Goal: Task Accomplishment & Management: Use online tool/utility

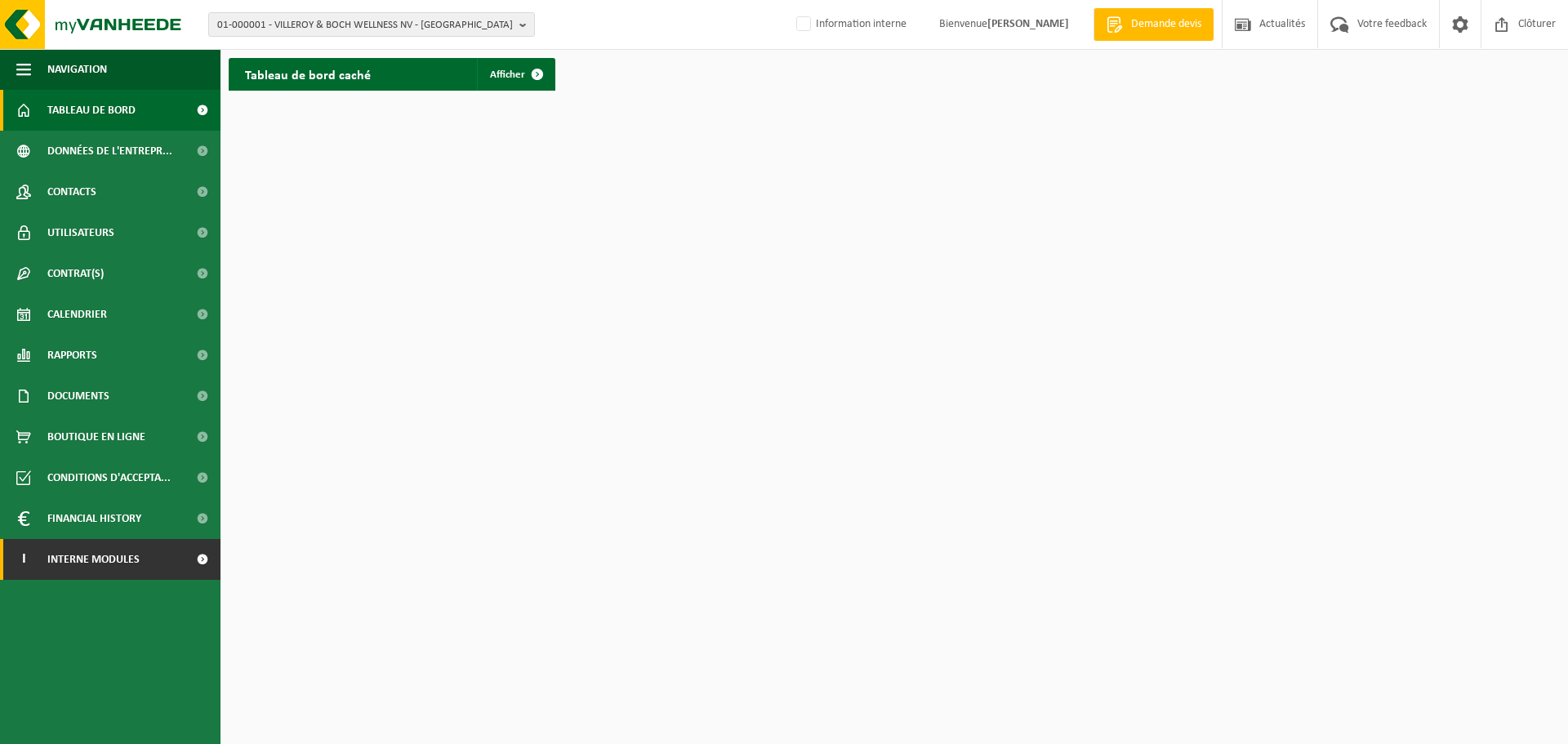
click at [200, 562] on span at bounding box center [202, 559] width 37 height 41
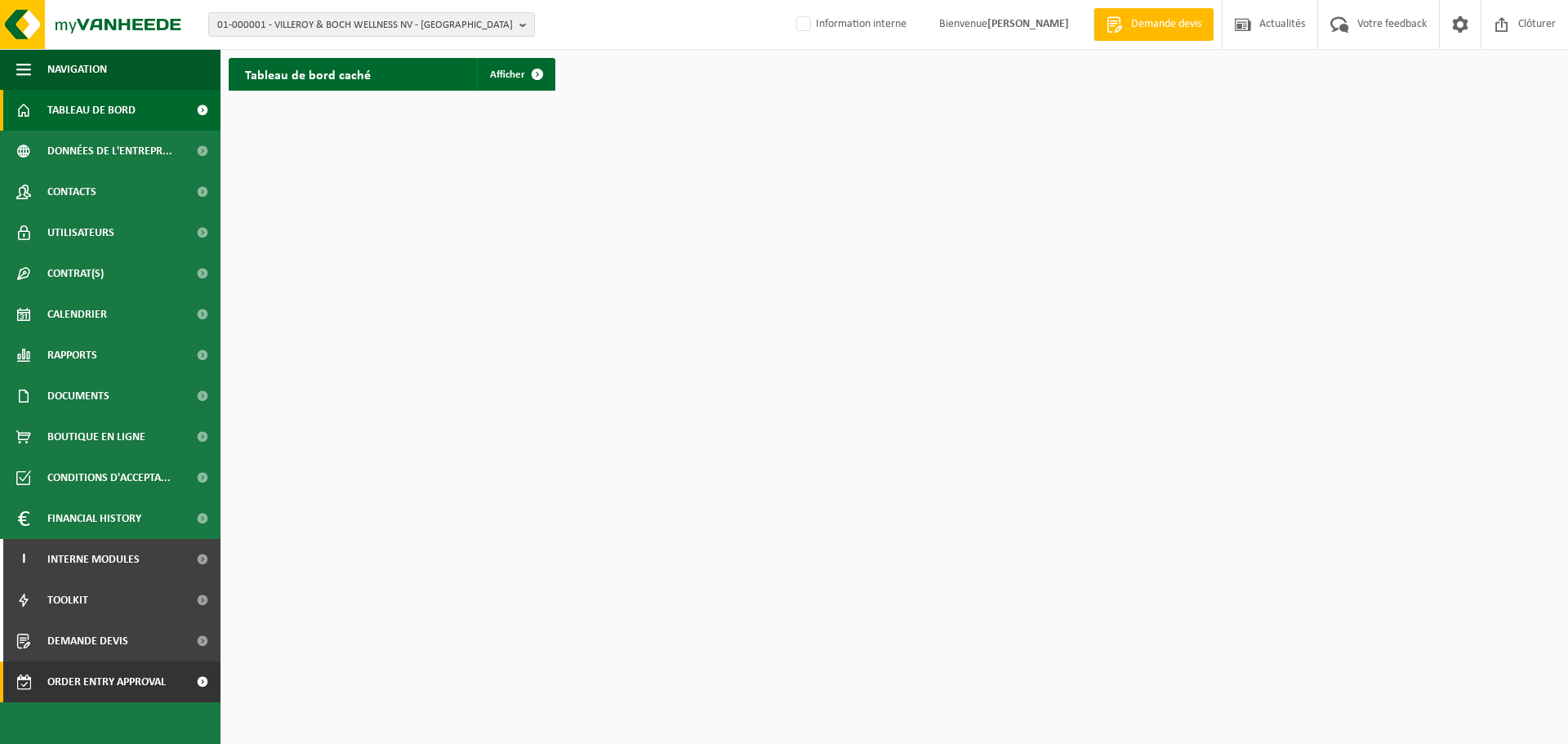
click at [203, 679] on span at bounding box center [202, 682] width 37 height 41
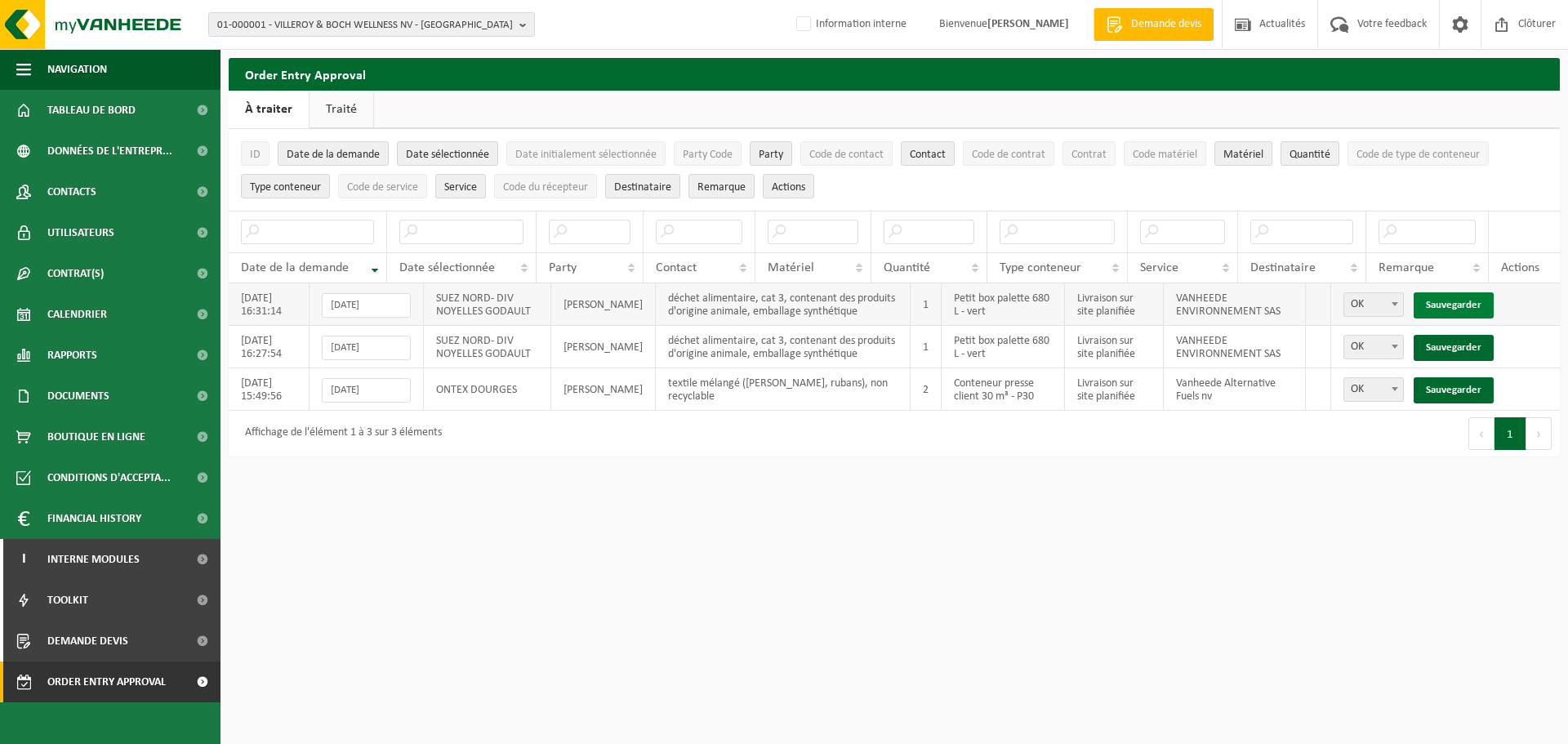
click at [1465, 303] on link "Sauvegarder" at bounding box center [1453, 305] width 80 height 26
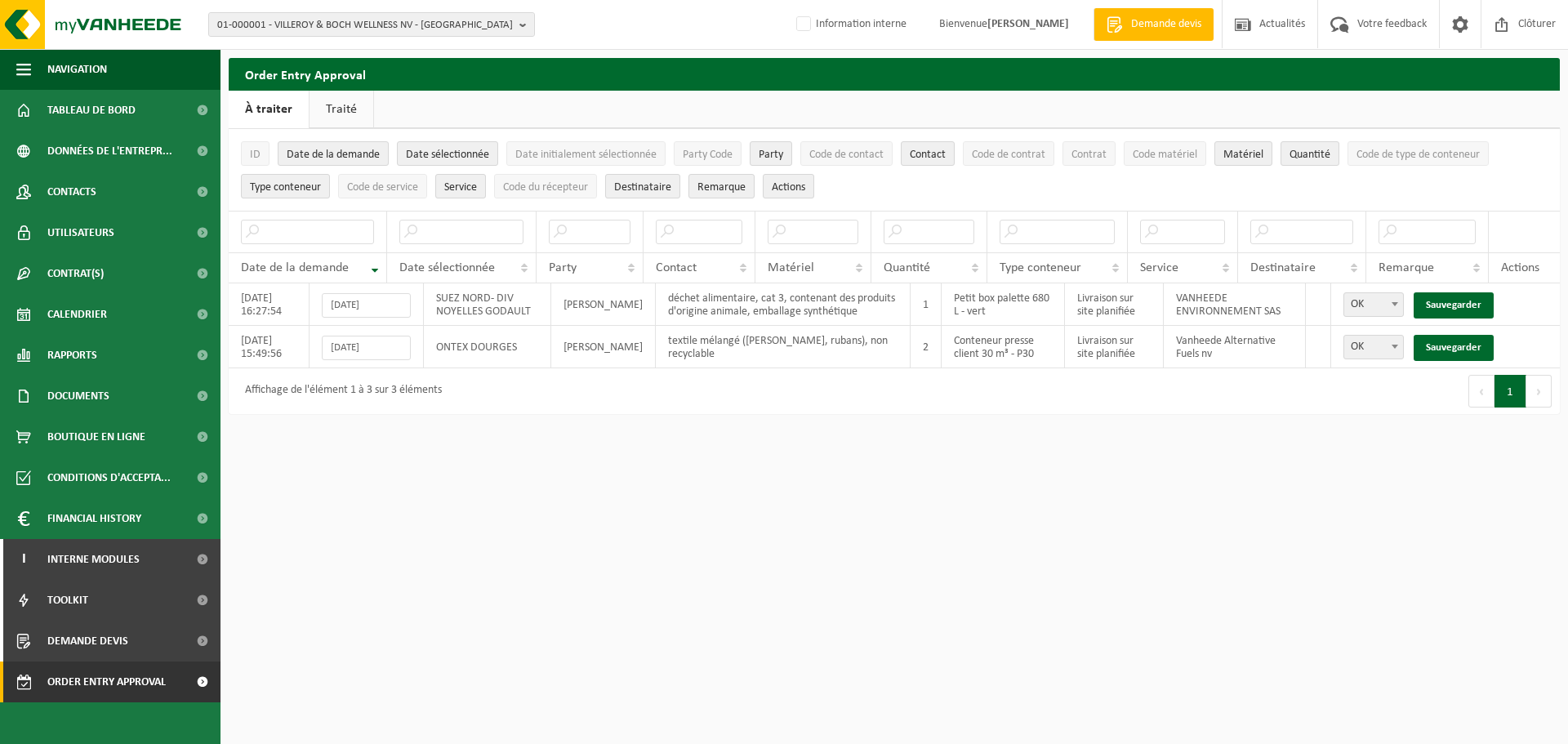
click at [1465, 303] on link "Sauvegarder" at bounding box center [1453, 305] width 80 height 26
